Goal: Task Accomplishment & Management: Manage account settings

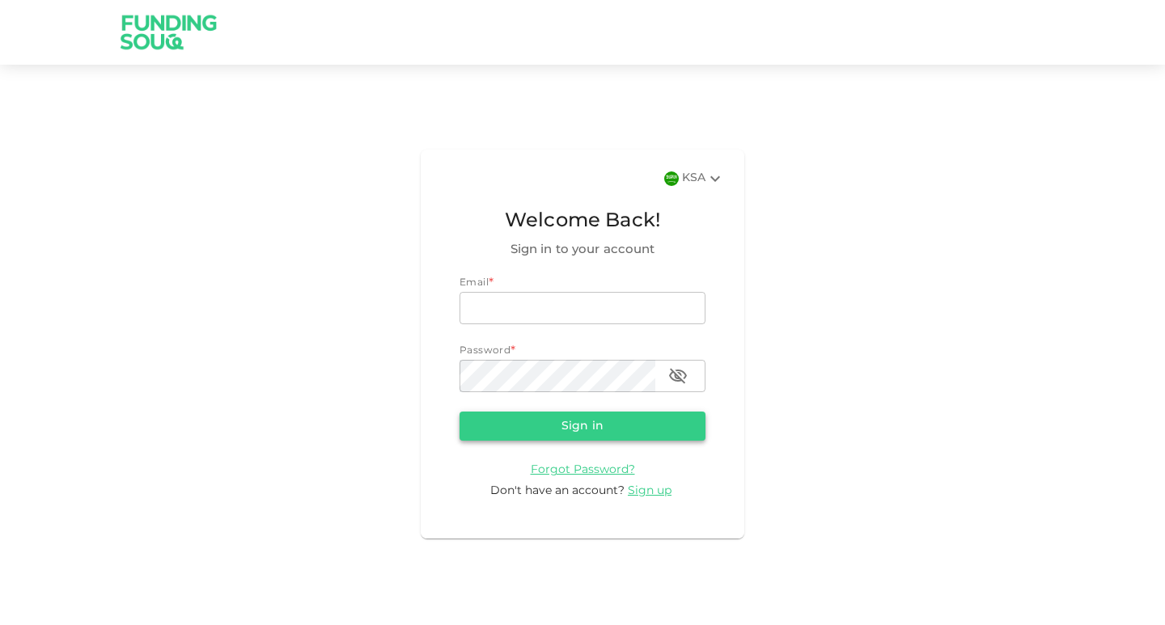
type input "[EMAIL_ADDRESS][DOMAIN_NAME]"
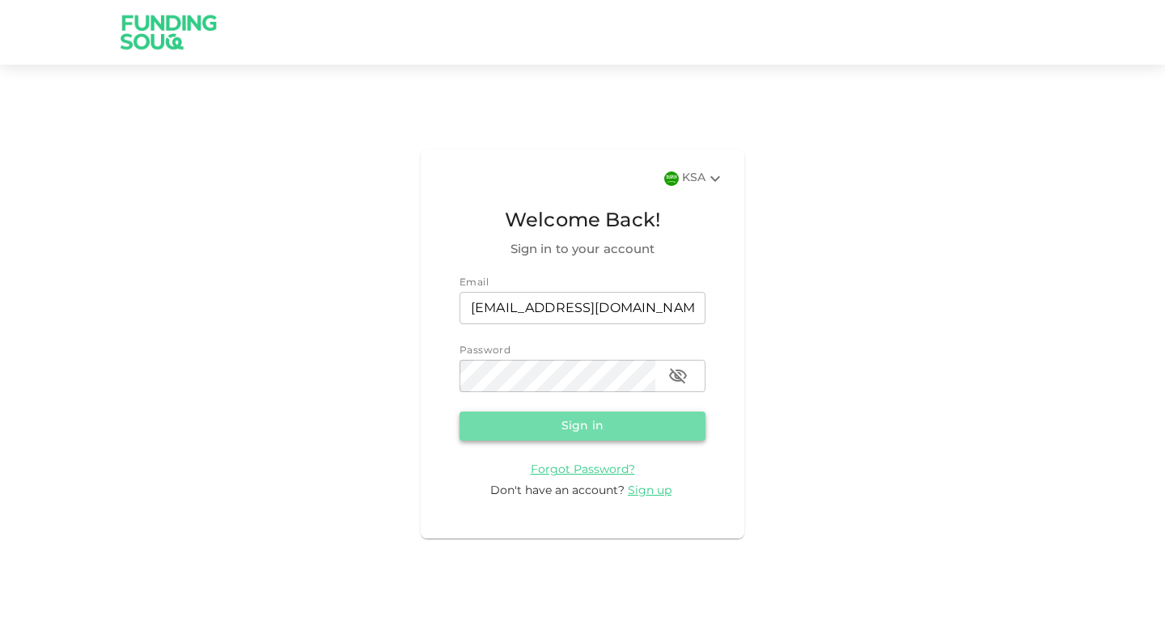
click at [604, 432] on button "Sign in" at bounding box center [583, 426] width 246 height 29
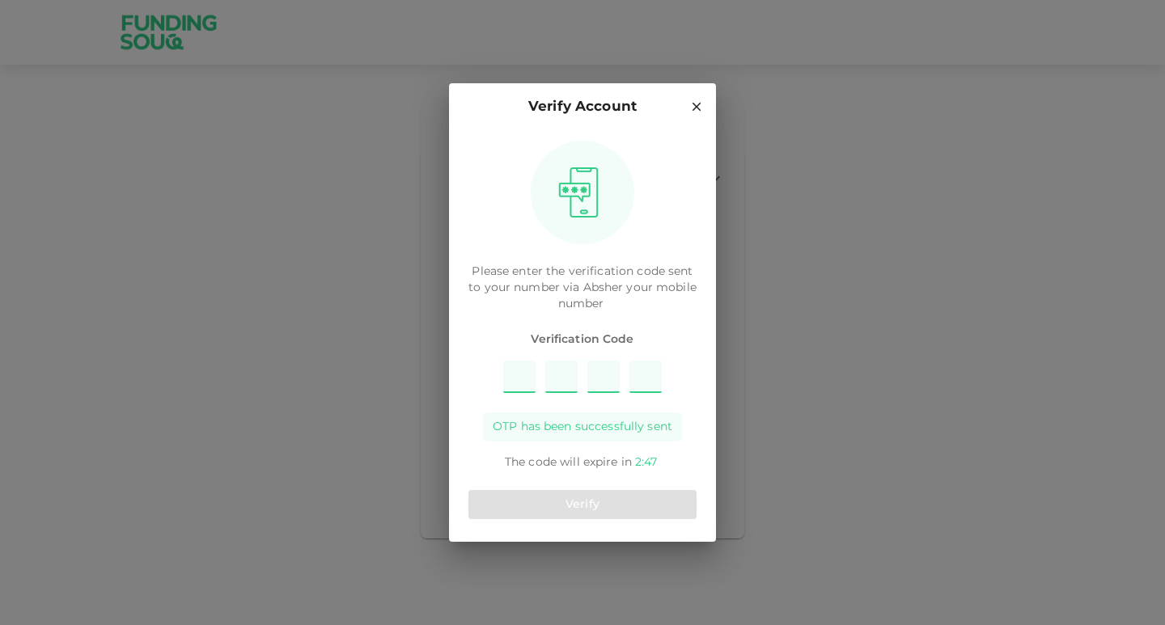
type input "7"
type input "4"
type input "3"
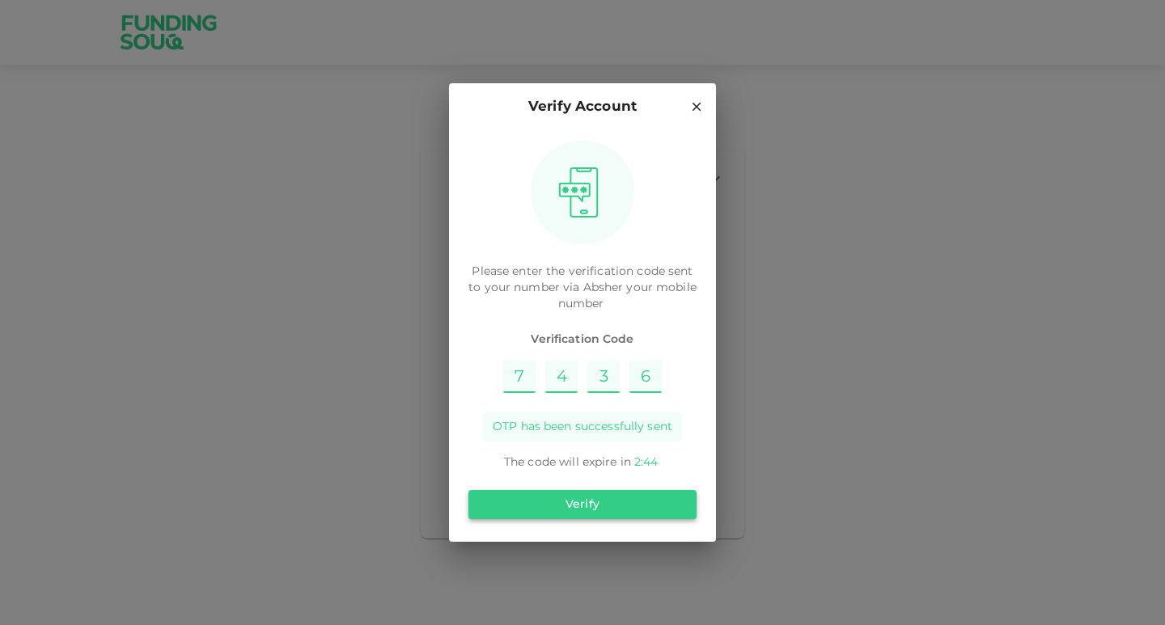
type input "6"
click at [603, 508] on button "Verify" at bounding box center [582, 504] width 228 height 29
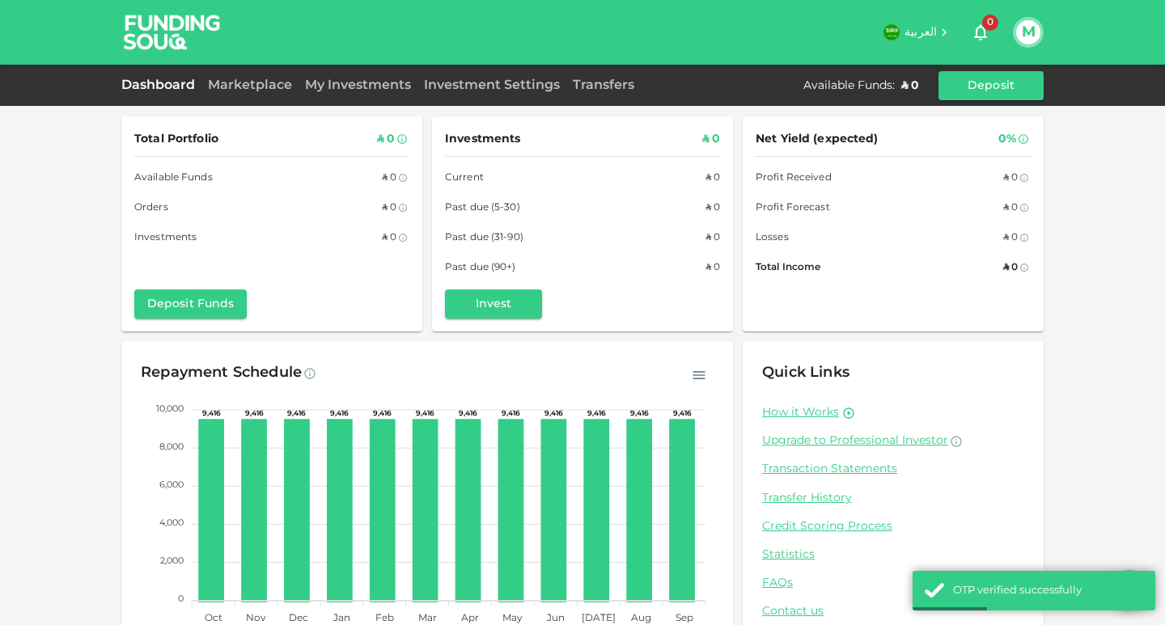
click at [273, 80] on div "Marketplace" at bounding box center [249, 85] width 97 height 19
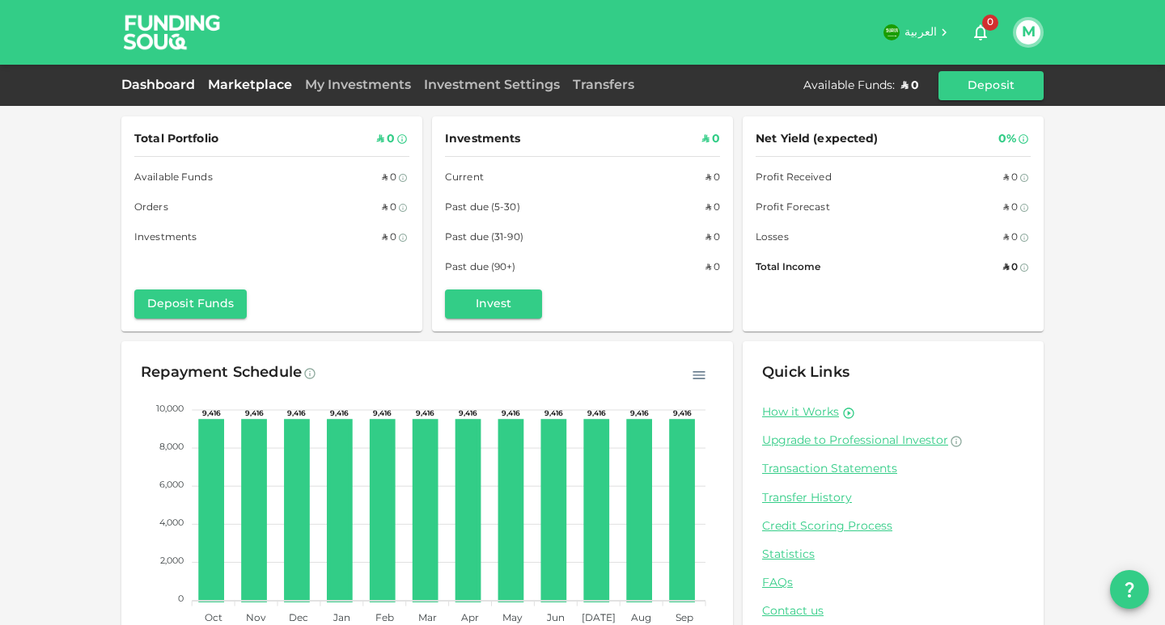
click at [270, 84] on link "Marketplace" at bounding box center [249, 85] width 97 height 12
